Goal: Transaction & Acquisition: Purchase product/service

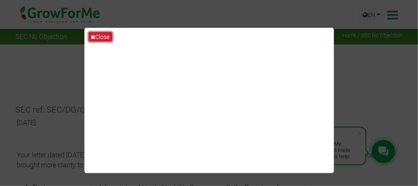
click at [99, 37] on button "Close" at bounding box center [101, 37] width 24 height 10
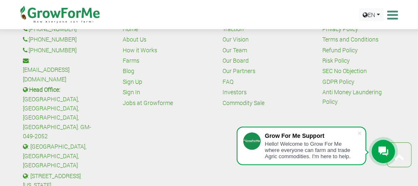
scroll to position [749, 0]
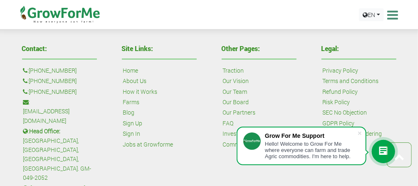
click at [235, 100] on link "Our Board" at bounding box center [236, 102] width 26 height 9
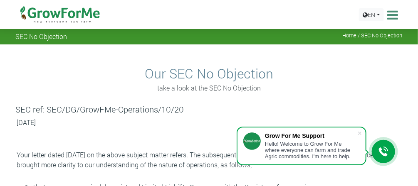
click at [219, 119] on p "[DATE]" at bounding box center [209, 123] width 385 height 10
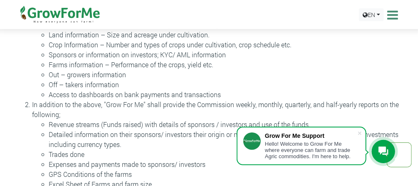
scroll to position [250, 0]
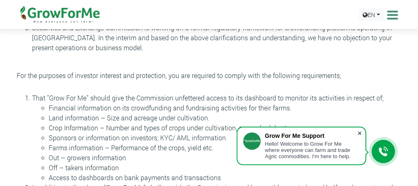
click at [360, 133] on span at bounding box center [360, 133] width 8 height 8
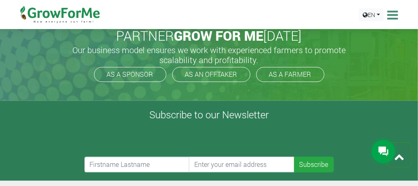
scroll to position [541, 0]
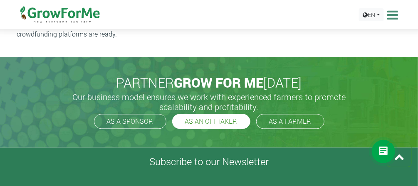
click at [211, 122] on link "AS AN OFFTAKER" at bounding box center [211, 121] width 78 height 15
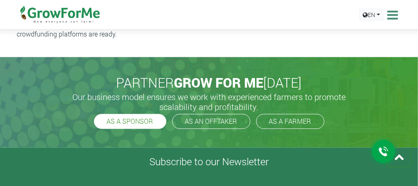
click at [152, 125] on link "AS A SPONSOR" at bounding box center [130, 121] width 72 height 15
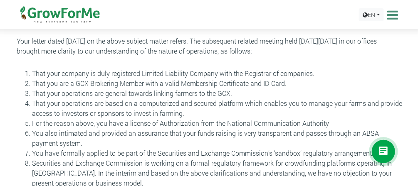
scroll to position [125, 0]
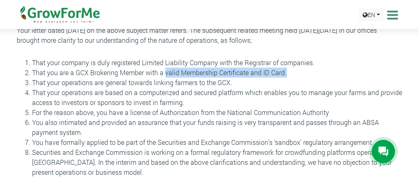
drag, startPoint x: 287, startPoint y: 71, endPoint x: 166, endPoint y: 72, distance: 121.1
click at [166, 72] on li "That you are a GCX Brokering Member with a valid Membership Certificate and ID …" at bounding box center [217, 73] width 370 height 10
copy li "valid Membership Certificate and ID Card."
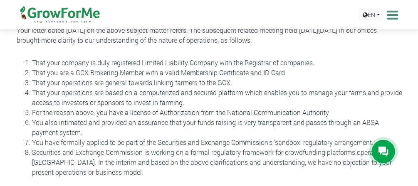
click at [128, 87] on li "That your operations are general towards linking farmers to the GCX." at bounding box center [217, 83] width 370 height 10
drag, startPoint x: 75, startPoint y: 70, endPoint x: 147, endPoint y: 72, distance: 72.0
click at [147, 72] on li "That you are a GCX Brokering Member with a valid Membership Certificate and ID …" at bounding box center [217, 73] width 370 height 10
copy li "GCX Brokering Member"
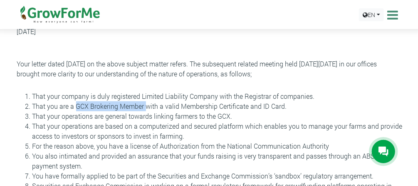
scroll to position [0, 0]
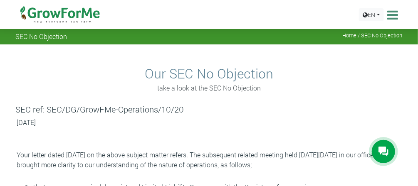
click at [59, 15] on img at bounding box center [60, 14] width 85 height 29
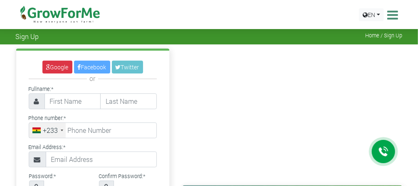
click at [398, 15] on icon at bounding box center [392, 15] width 13 height 12
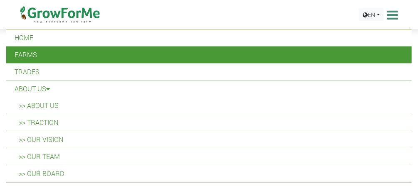
click at [30, 53] on link "Farms" at bounding box center [209, 55] width 406 height 17
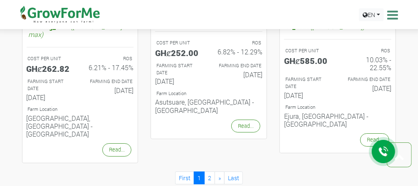
scroll to position [916, 0]
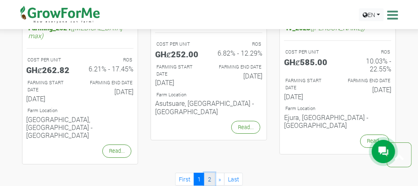
click at [209, 173] on link "2" at bounding box center [209, 179] width 11 height 13
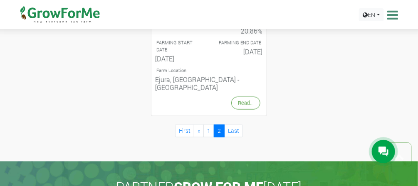
scroll to position [500, 0]
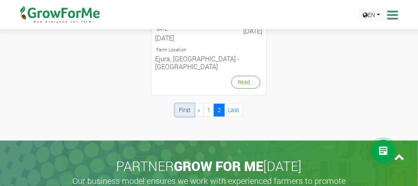
click at [189, 104] on link "First" at bounding box center [184, 110] width 19 height 13
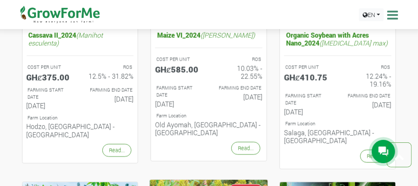
scroll to position [416, 0]
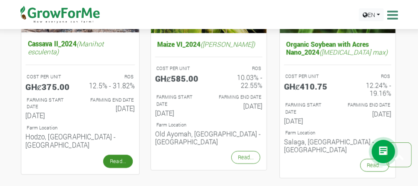
click at [121, 155] on link "Read..." at bounding box center [118, 161] width 30 height 13
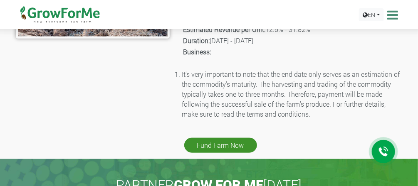
scroll to position [291, 0]
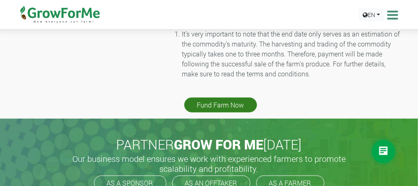
click at [214, 98] on link "Fund Farm Now" at bounding box center [220, 105] width 73 height 15
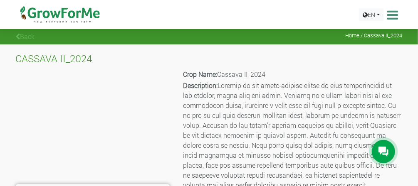
scroll to position [83, 0]
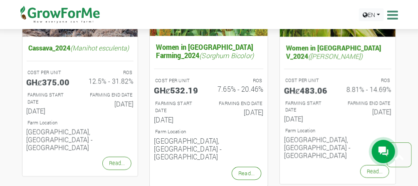
scroll to position [583, 0]
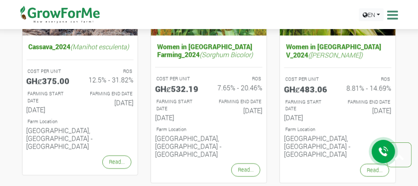
click at [385, 152] on icon at bounding box center [384, 152] width 10 height 10
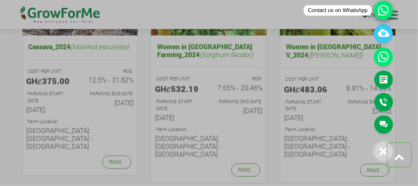
click at [387, 12] on icon at bounding box center [383, 10] width 19 height 19
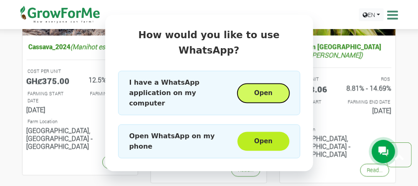
click at [272, 87] on button "Open" at bounding box center [264, 93] width 52 height 19
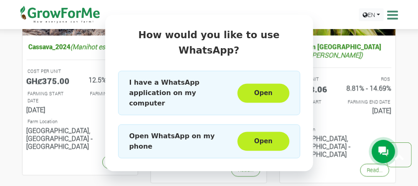
click at [52, 126] on div "How would you like to use WhatsApp? I have a WhatsApp application on my compute…" at bounding box center [209, 93] width 418 height 186
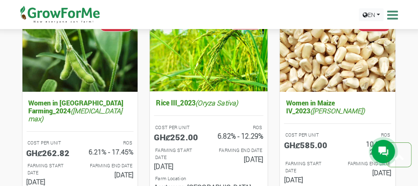
scroll to position [957, 0]
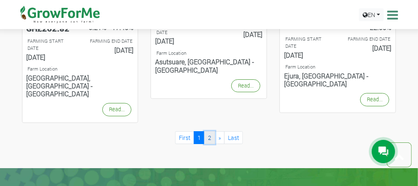
click at [210, 132] on link "2" at bounding box center [209, 138] width 11 height 13
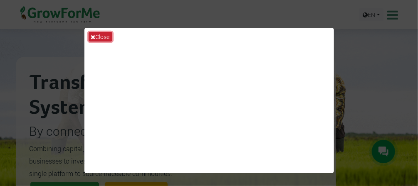
click at [107, 37] on button "Close" at bounding box center [101, 37] width 24 height 10
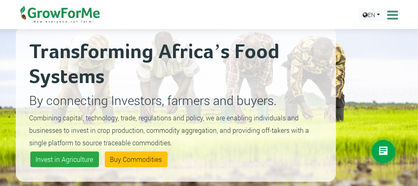
scroll to position [42, 0]
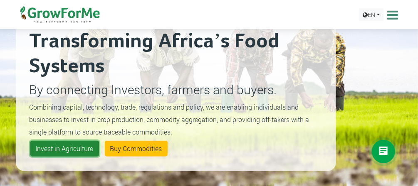
click at [83, 153] on link "Invest in Agriculture" at bounding box center [64, 149] width 69 height 16
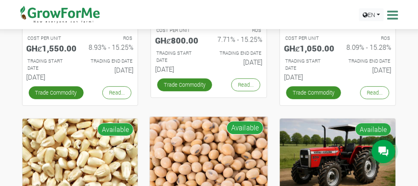
scroll to position [208, 0]
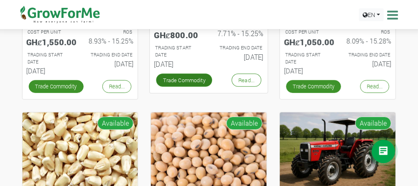
click at [188, 82] on link "Trade Commodity" at bounding box center [185, 80] width 56 height 13
